Goal: Task Accomplishment & Management: Manage account settings

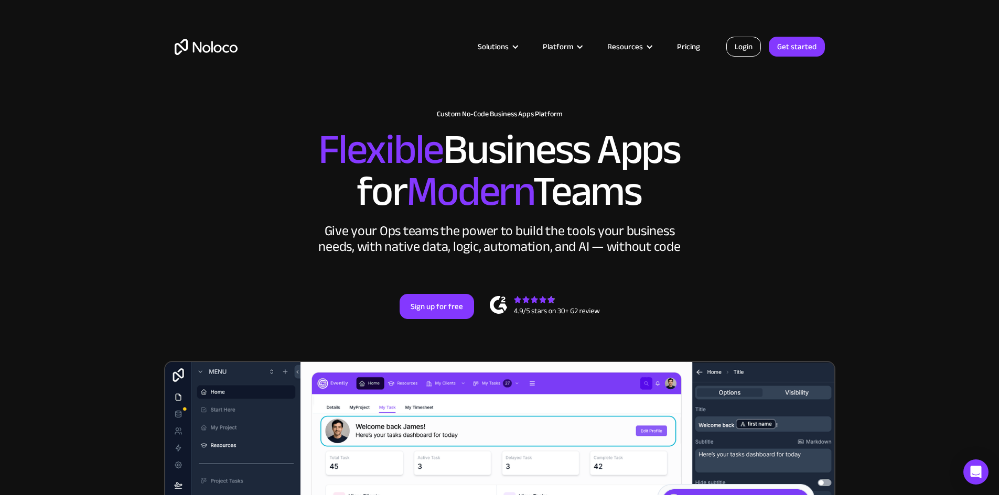
click at [738, 51] on link "Login" at bounding box center [743, 47] width 35 height 20
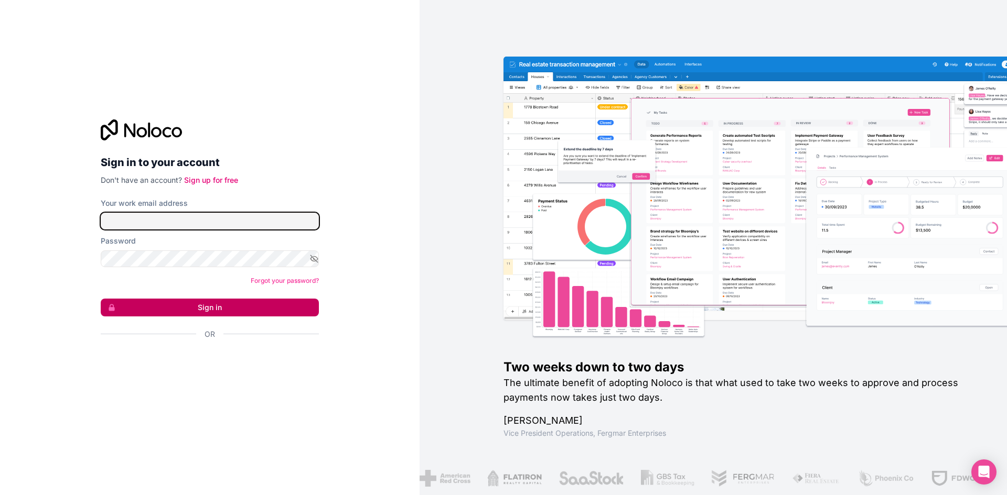
type input "luis.lopes@resolveja.pt"
click at [193, 309] on button "Sign in" at bounding box center [210, 308] width 218 height 18
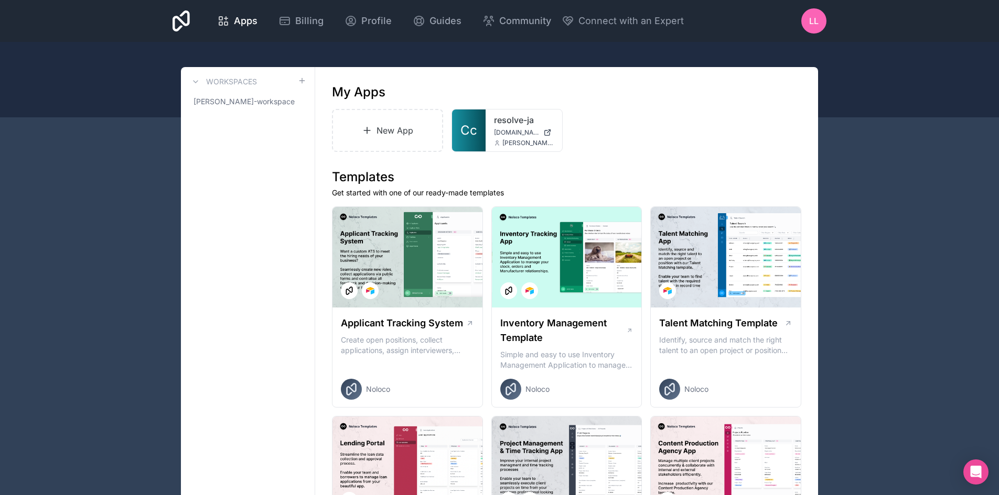
click at [818, 23] on span "LL" at bounding box center [813, 21] width 9 height 13
click at [353, 22] on icon at bounding box center [350, 21] width 13 height 13
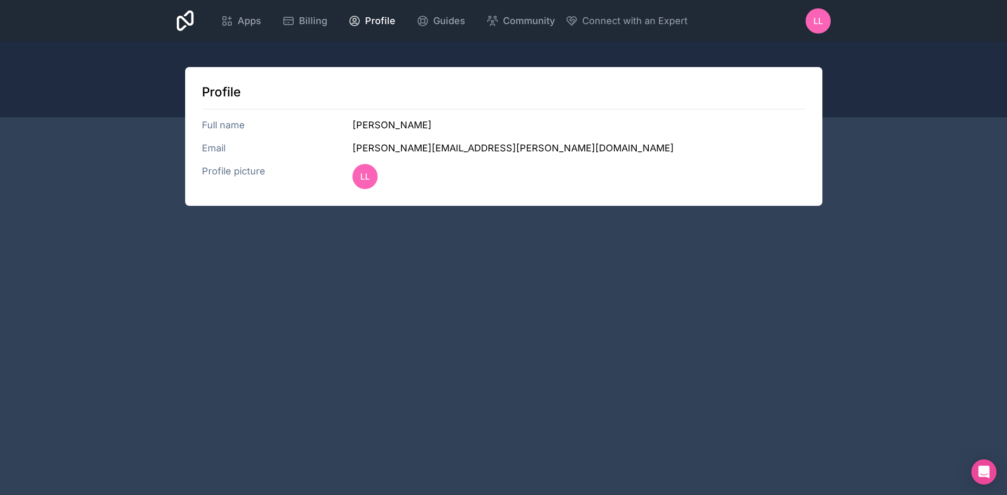
click at [374, 116] on div "Profile Full name Luis Lopes Email luis.lopes@resolveja.pt Profile picture LL" at bounding box center [503, 136] width 637 height 139
click at [367, 172] on span "LL" at bounding box center [364, 176] width 9 height 13
click at [250, 120] on h3 "Full name" at bounding box center [277, 125] width 151 height 15
click at [221, 127] on h3 "Full name" at bounding box center [277, 125] width 151 height 15
click at [217, 155] on h3 "Email" at bounding box center [277, 148] width 151 height 15
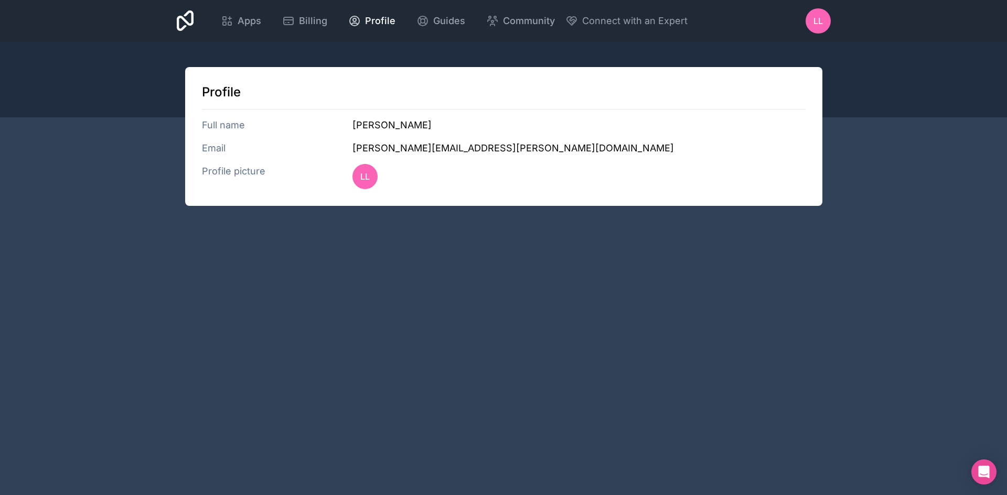
click at [217, 150] on h3 "Email" at bounding box center [277, 148] width 151 height 15
click at [225, 175] on h3 "Profile picture" at bounding box center [277, 176] width 151 height 25
click at [840, 17] on div "Apps Billing Profile Guides Community Connect with an Expert LL Billing Profile…" at bounding box center [503, 21] width 1007 height 42
click at [826, 20] on div "LL" at bounding box center [817, 20] width 25 height 25
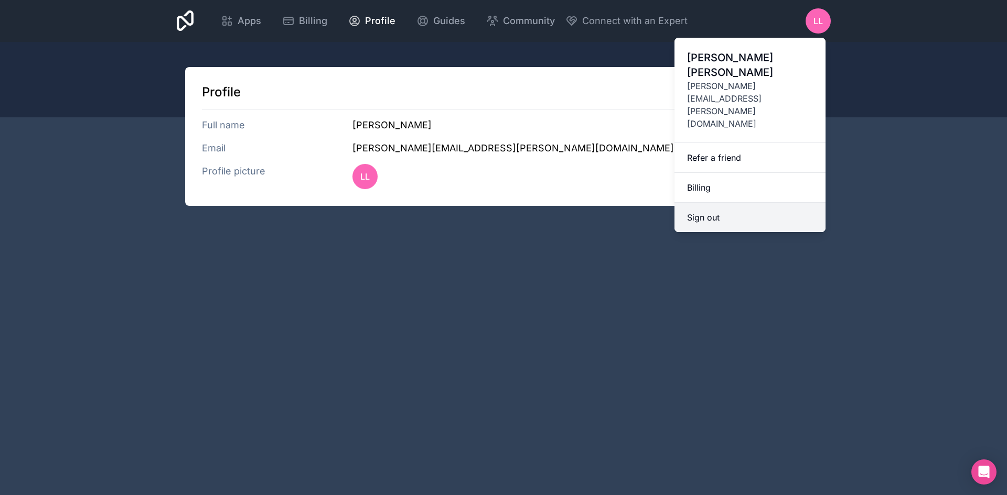
click at [746, 203] on button "Sign out" at bounding box center [749, 217] width 151 height 29
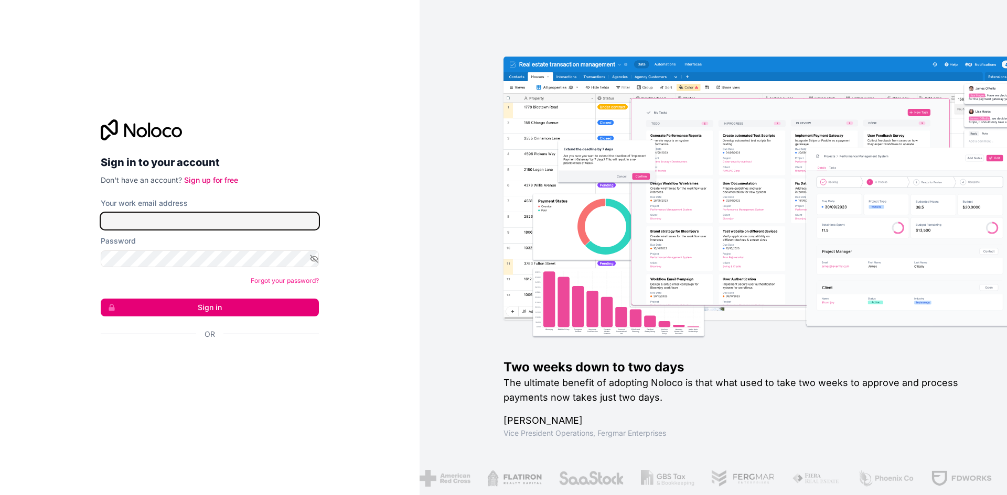
type input "[PERSON_NAME][EMAIL_ADDRESS][PERSON_NAME][DOMAIN_NAME]"
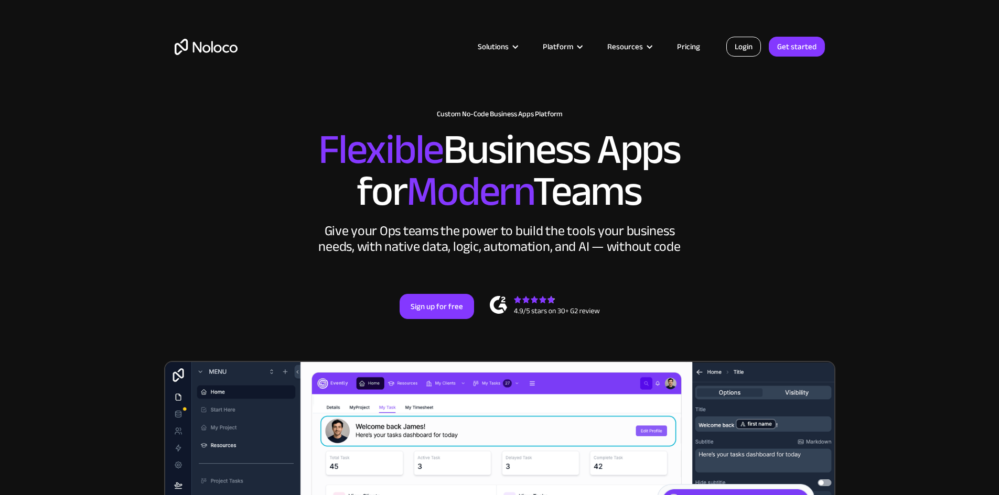
click at [744, 49] on link "Login" at bounding box center [743, 47] width 35 height 20
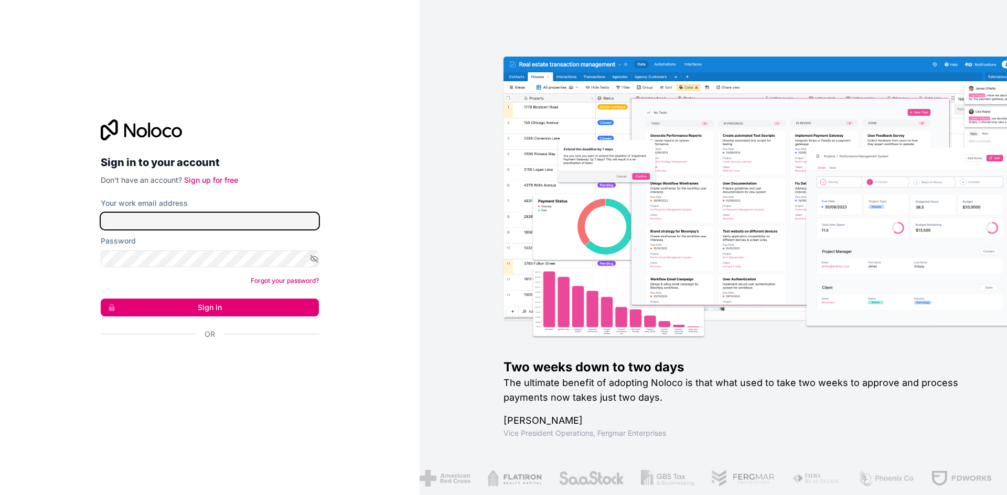
type input "[PERSON_NAME][EMAIL_ADDRESS][PERSON_NAME][DOMAIN_NAME]"
click at [291, 280] on link "Forgot your password?" at bounding box center [285, 281] width 68 height 8
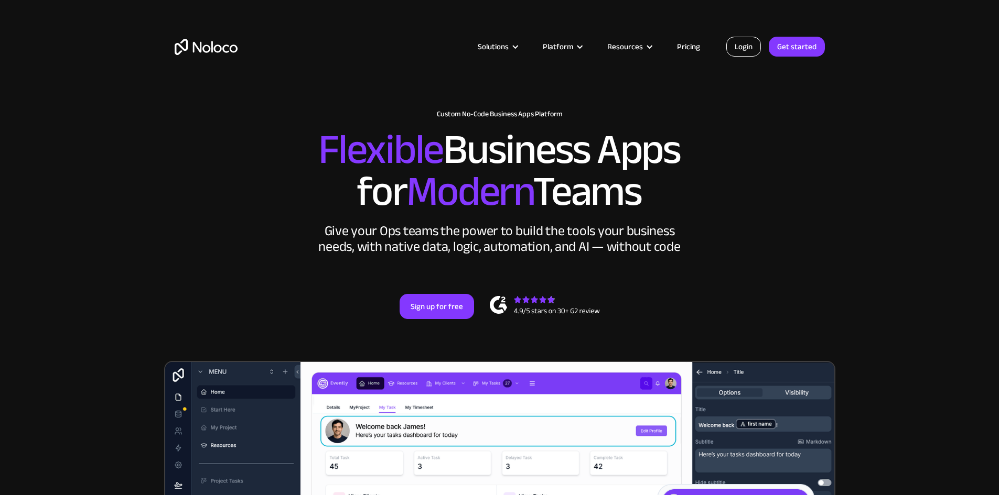
click at [743, 43] on link "Login" at bounding box center [743, 47] width 35 height 20
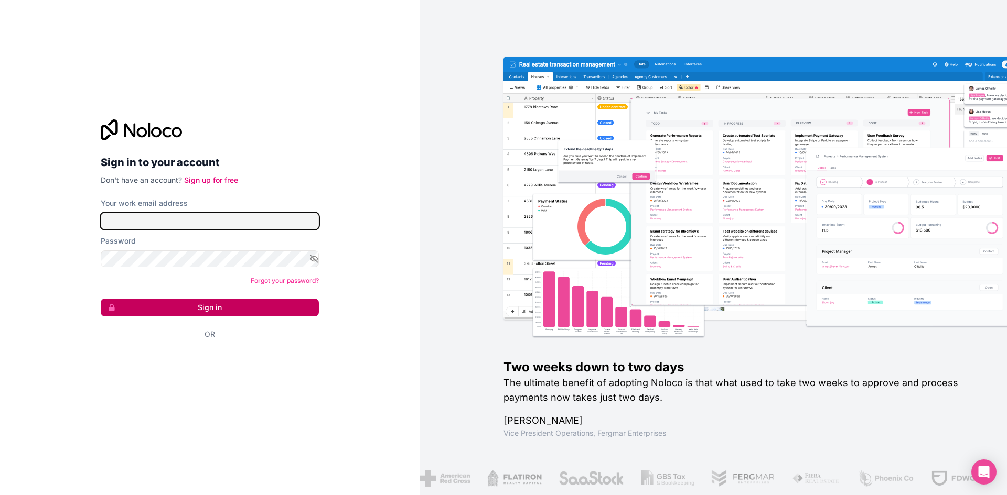
type input "[PERSON_NAME][EMAIL_ADDRESS][PERSON_NAME][DOMAIN_NAME]"
click at [191, 304] on button "Sign in" at bounding box center [210, 308] width 218 height 18
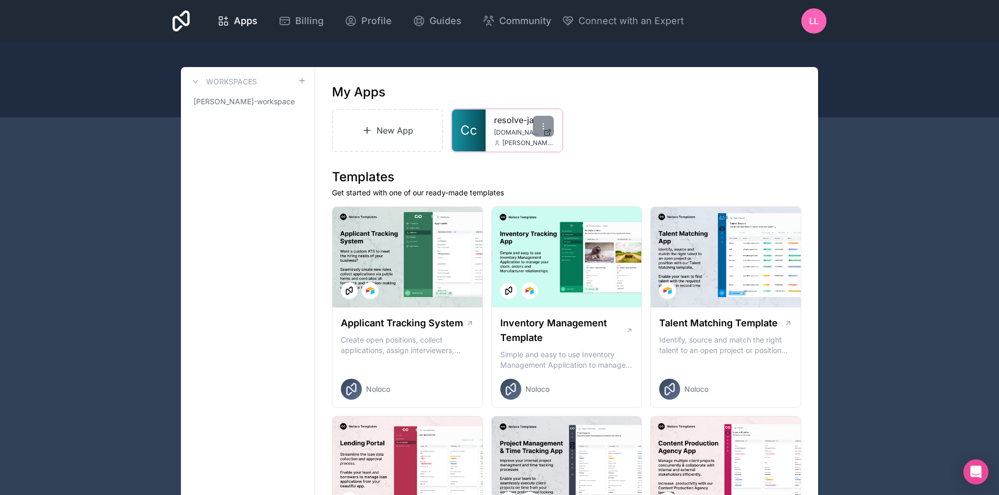
click at [478, 135] on link "Cc" at bounding box center [469, 131] width 34 height 42
